Goal: Information Seeking & Learning: Learn about a topic

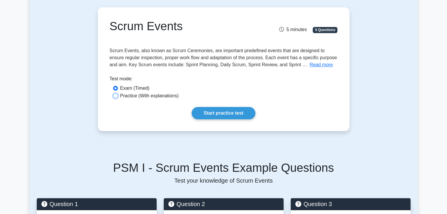
click at [114, 96] on input "Practice (With explanations)" at bounding box center [115, 96] width 5 height 5
radio input "true"
click at [209, 115] on link "Start practice test" at bounding box center [223, 113] width 64 height 12
click at [222, 112] on link "Start practice test" at bounding box center [223, 113] width 64 height 12
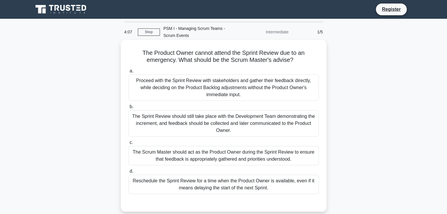
click at [235, 130] on div "The Sprint Review should still take place with the Development Team demonstrati…" at bounding box center [223, 123] width 190 height 26
click at [128, 109] on input "b. The Sprint Review should still take place with the Development Team demonstr…" at bounding box center [128, 107] width 0 height 4
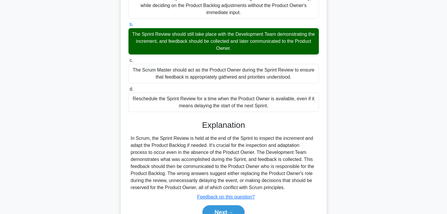
scroll to position [85, 0]
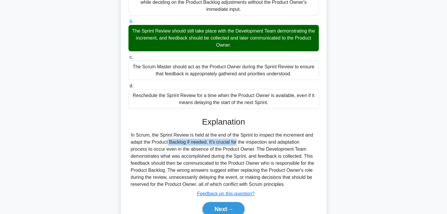
drag, startPoint x: 207, startPoint y: 144, endPoint x: 130, endPoint y: 145, distance: 77.0
click at [130, 145] on div "In Scrum, the Sprint Review is held at the end of the Sprint to inspect the inc…" at bounding box center [223, 160] width 190 height 56
click at [255, 142] on div "In Scrum, the Sprint Review is held at the end of the Sprint to inspect the inc…" at bounding box center [224, 160] width 186 height 56
click at [286, 141] on div "In Scrum, the Sprint Review is held at the end of the Sprint to inspect the inc…" at bounding box center [224, 160] width 186 height 56
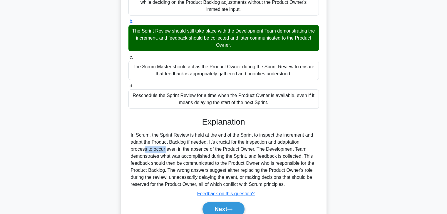
click at [286, 141] on div "In Scrum, the Sprint Review is held at the end of the Sprint to inspect the inc…" at bounding box center [224, 160] width 186 height 56
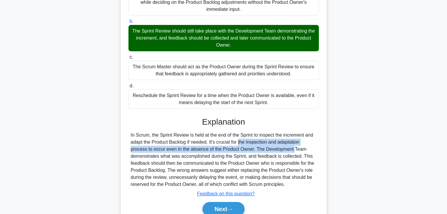
drag, startPoint x: 254, startPoint y: 151, endPoint x: 208, endPoint y: 144, distance: 46.3
click at [208, 144] on div "In Scrum, the Sprint Review is held at the end of the Sprint to inspect the inc…" at bounding box center [224, 160] width 186 height 56
drag, startPoint x: 129, startPoint y: 136, endPoint x: 292, endPoint y: 185, distance: 170.8
click at [292, 185] on div "In Scrum, the Sprint Review is held at the end of the Sprint to inspect the inc…" at bounding box center [223, 160] width 190 height 56
copy div "In Scrum, the Sprint Review is held at the end of the Sprint to inspect the inc…"
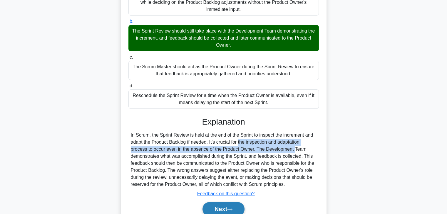
click at [217, 212] on button "Next" at bounding box center [223, 209] width 42 height 14
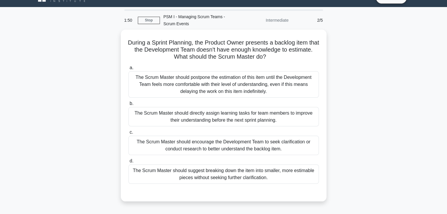
scroll to position [0, 0]
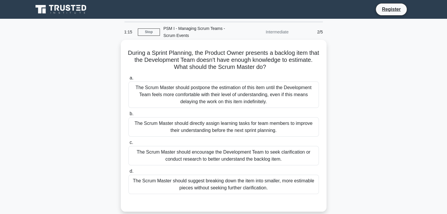
click at [240, 159] on div "The Scrum Master should encourage the Development Team to seek clarification or…" at bounding box center [223, 155] width 190 height 19
click at [128, 145] on input "c. The Scrum Master should encourage the Development Team to seek clarification…" at bounding box center [128, 143] width 0 height 4
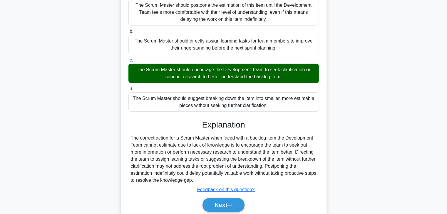
scroll to position [89, 0]
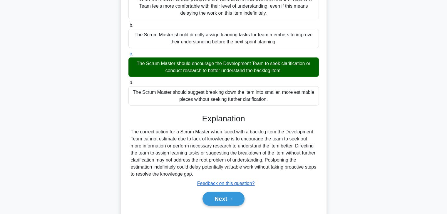
drag, startPoint x: 206, startPoint y: 175, endPoint x: 129, endPoint y: 127, distance: 90.0
click at [129, 127] on div "Explanation The correct action for a Scrum Master when faced with a backlog ite…" at bounding box center [223, 161] width 190 height 95
copy div "The correct action for a Scrum Master when faced with a backlog item the Develo…"
click at [216, 205] on button "Next" at bounding box center [223, 199] width 42 height 14
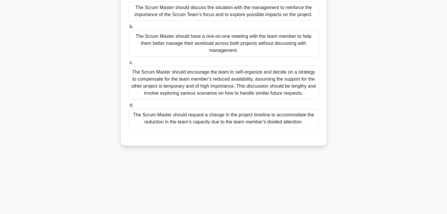
scroll to position [0, 0]
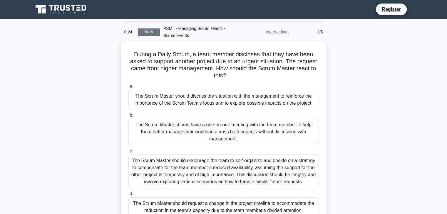
click at [149, 32] on link "Stop" at bounding box center [149, 31] width 22 height 7
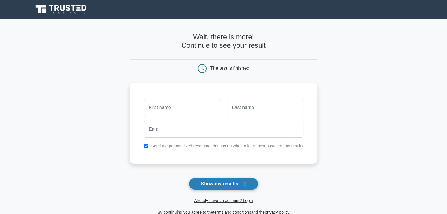
click at [214, 183] on button "Show my results" at bounding box center [223, 184] width 69 height 12
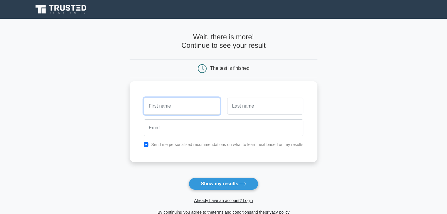
click at [180, 107] on input "text" at bounding box center [182, 106] width 76 height 17
click at [206, 105] on input "text" at bounding box center [182, 106] width 76 height 17
type input "[PERSON_NAME]"
click at [241, 107] on input "text" at bounding box center [265, 106] width 76 height 17
type input "Chavan"
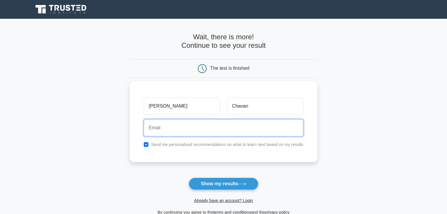
click at [211, 129] on input "email" at bounding box center [223, 128] width 159 height 17
click at [158, 127] on input "email" at bounding box center [223, 128] width 159 height 17
type input "chavan.neena84@gmail.com"
click at [189, 178] on button "Show my results" at bounding box center [223, 184] width 69 height 12
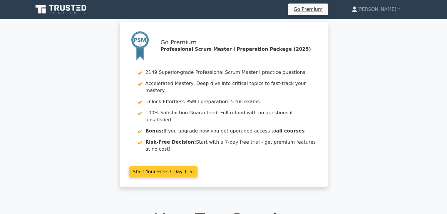
click at [153, 167] on link "Start Your Free 7-Day Trial" at bounding box center [163, 172] width 69 height 11
